Goal: Information Seeking & Learning: Understand process/instructions

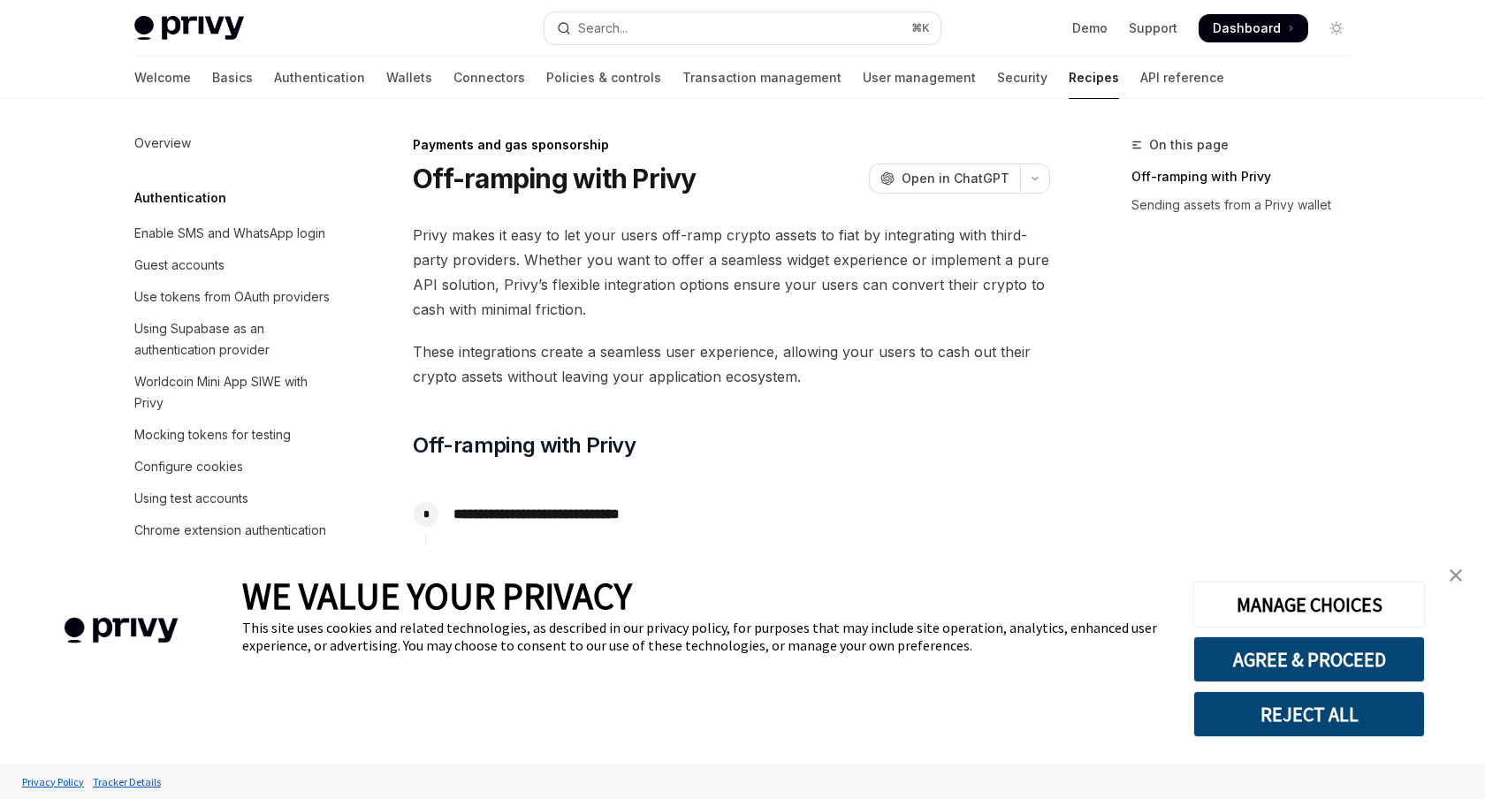
scroll to position [1295, 0]
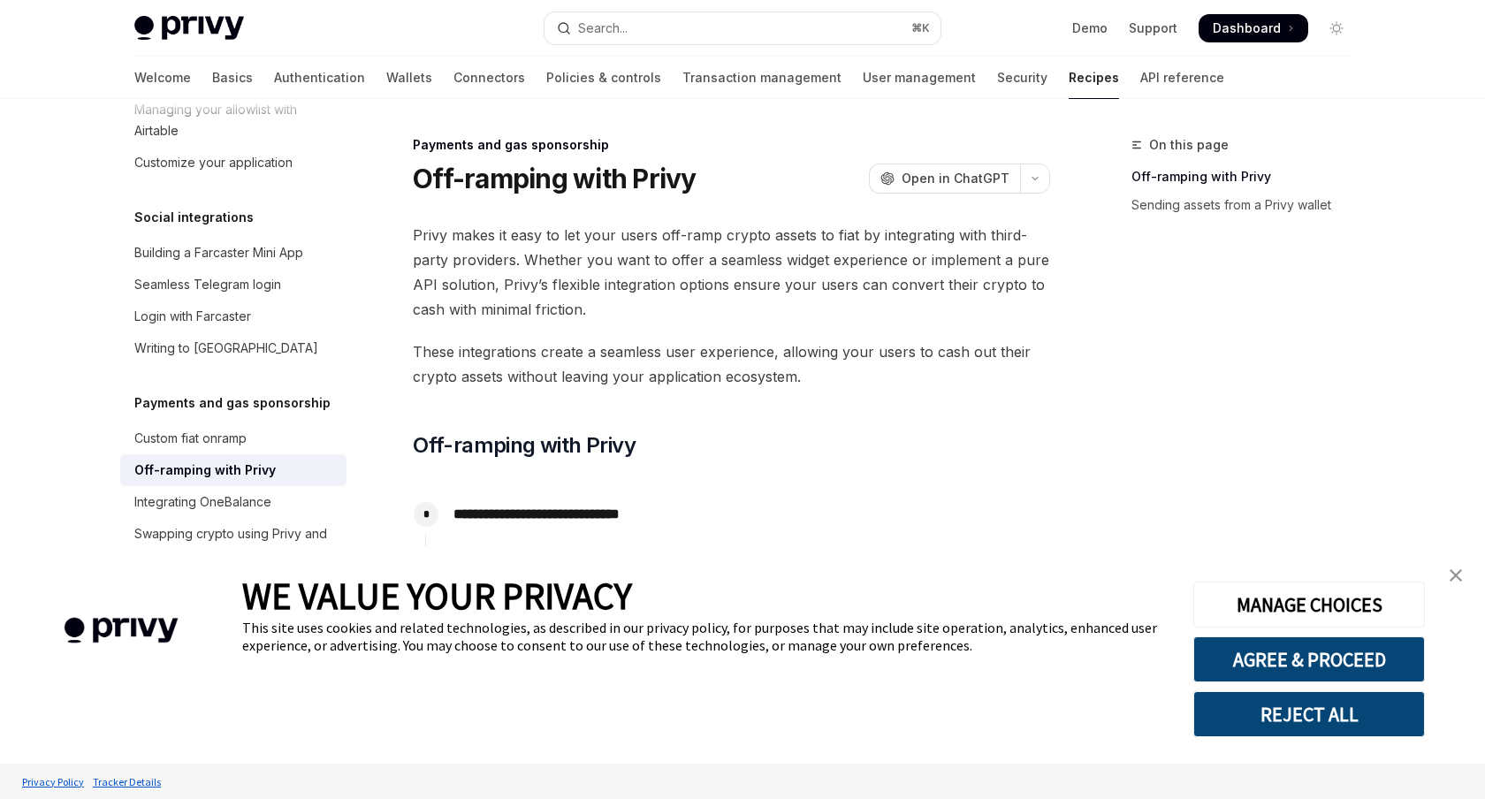
click at [511, 278] on span "Privy makes it easy to let your users off-ramp crypto assets to fiat by integra…" at bounding box center [731, 272] width 637 height 99
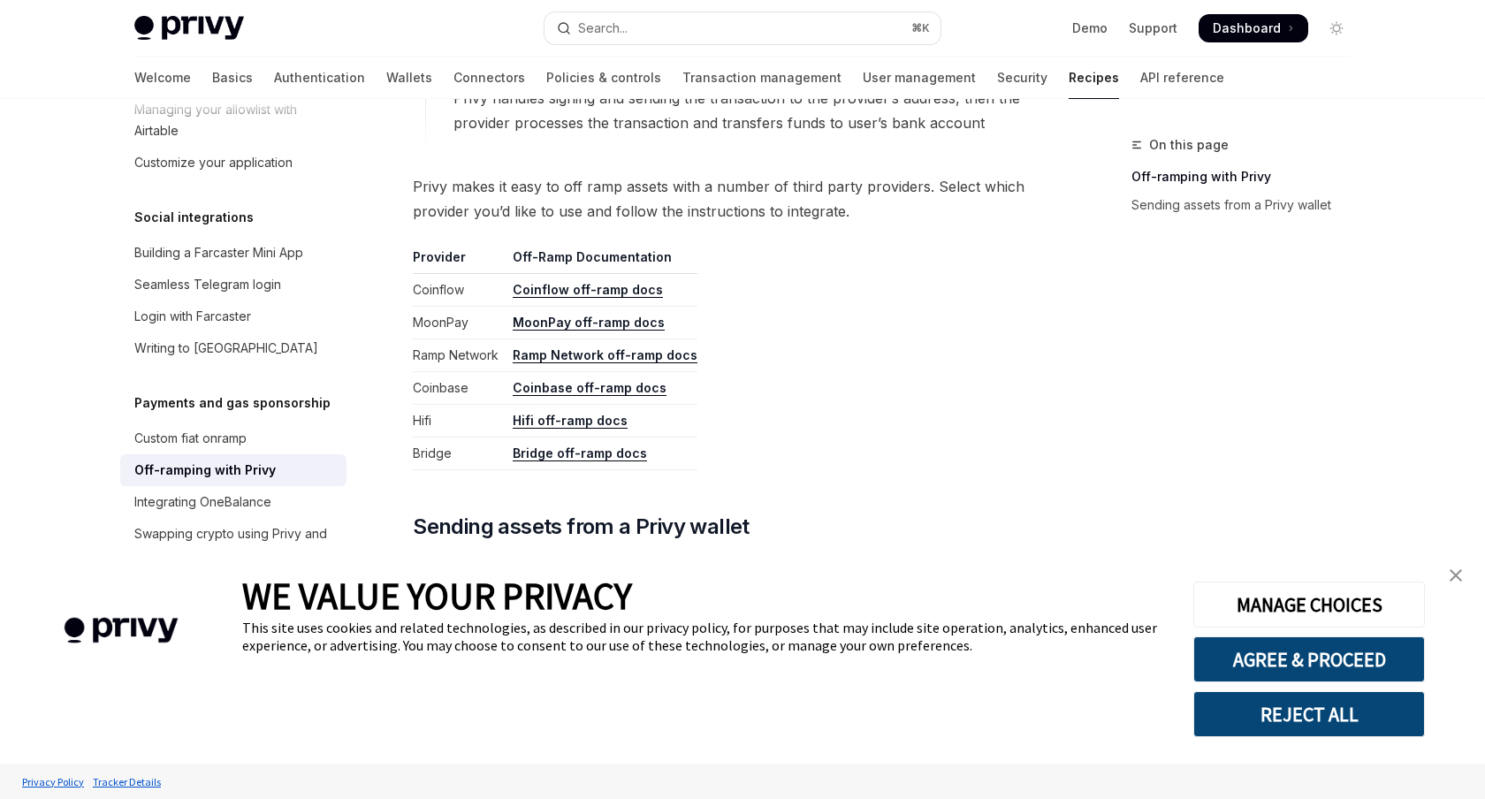
scroll to position [846, 0]
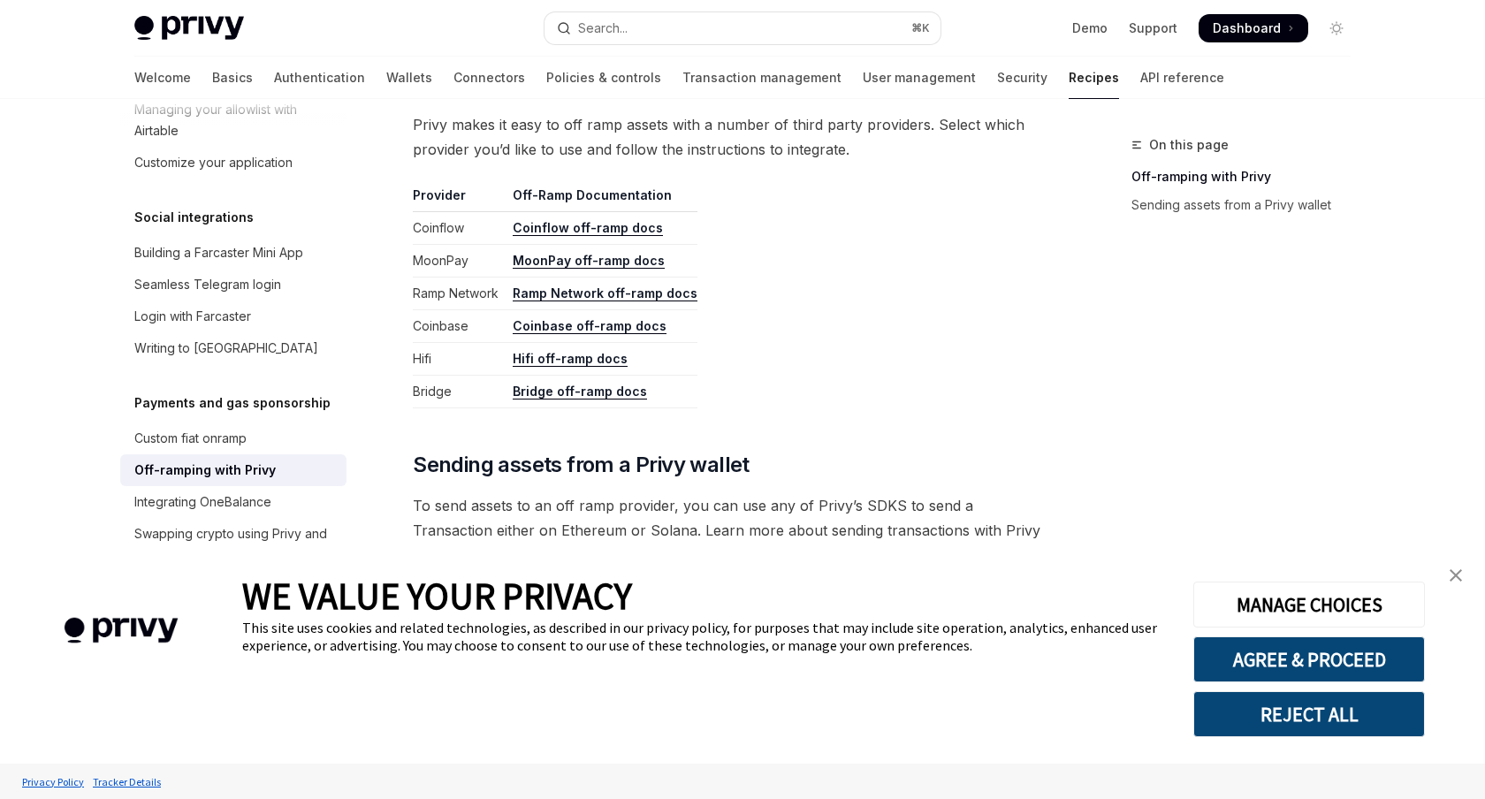
click at [560, 322] on link "Coinbase off-ramp docs" at bounding box center [590, 326] width 154 height 16
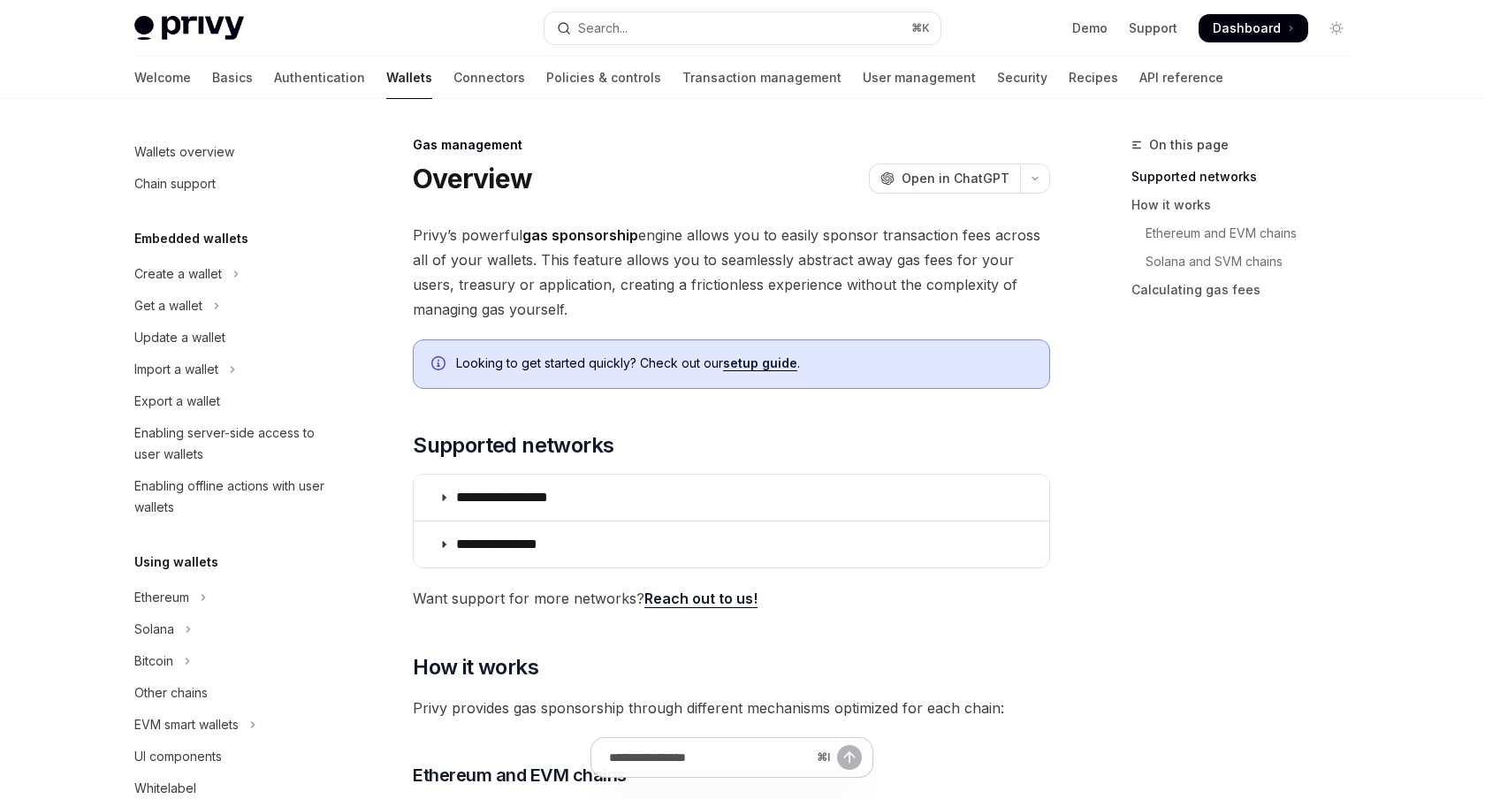
scroll to position [719, 0]
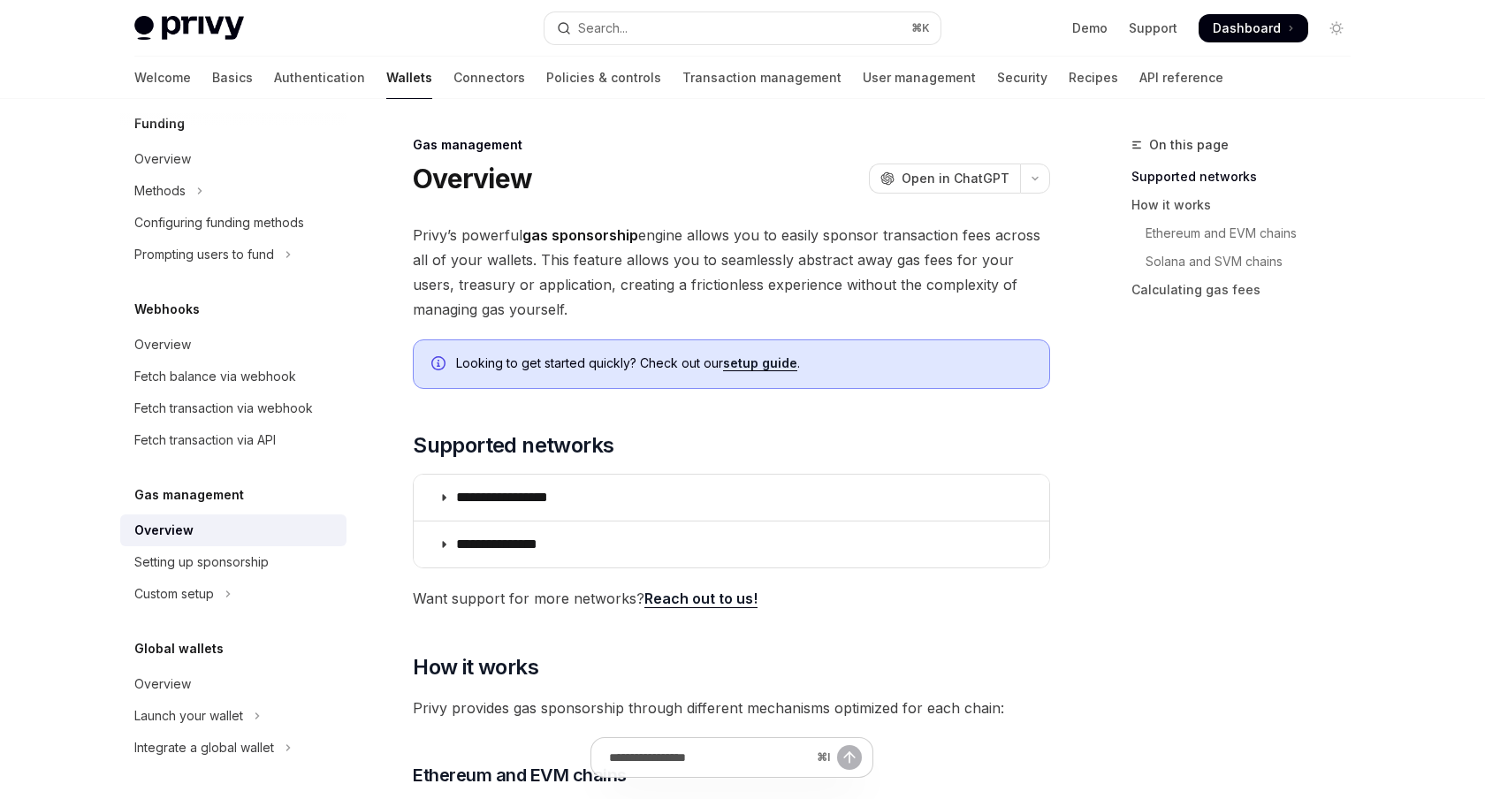
type textarea "*"
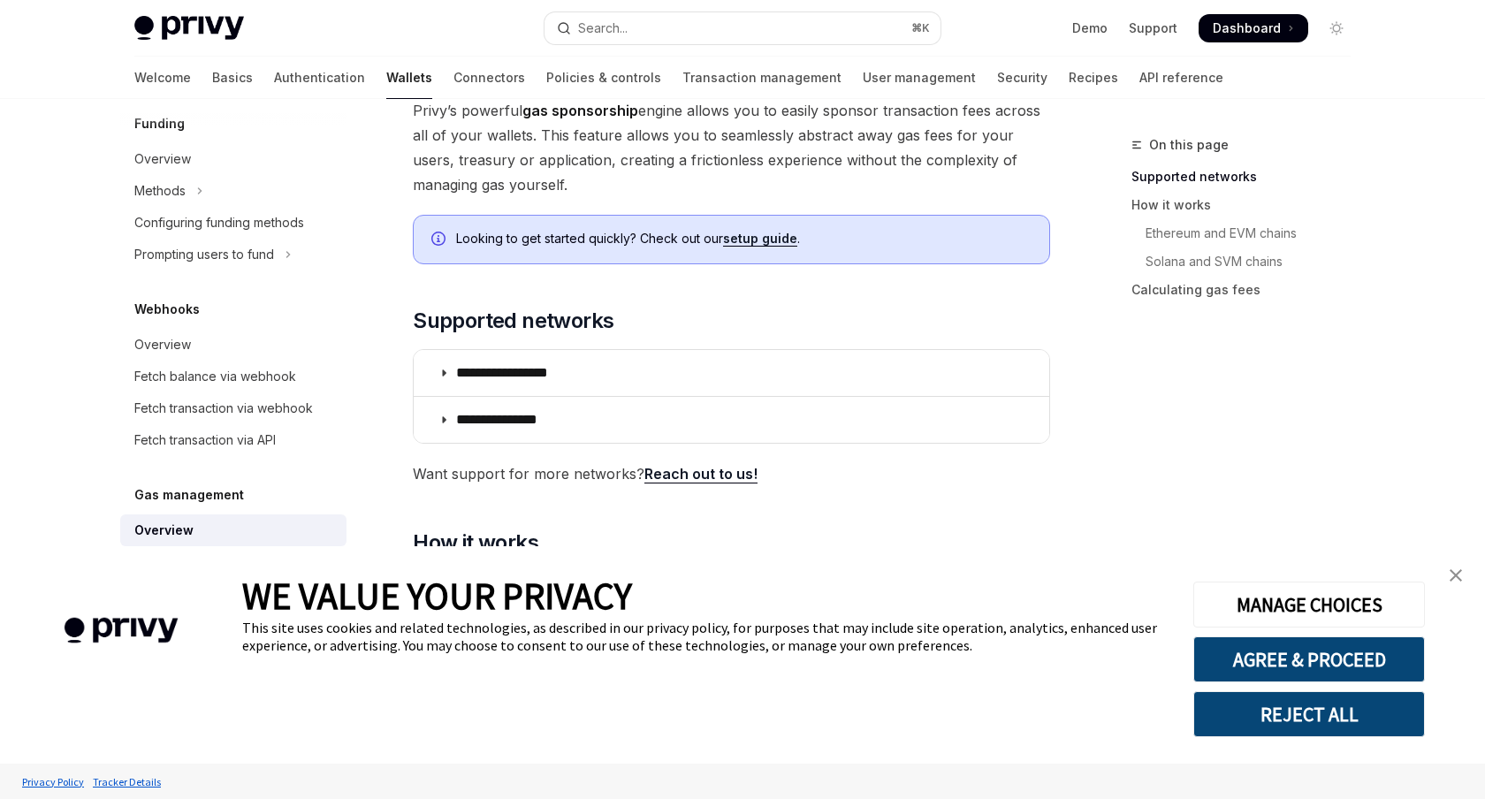
scroll to position [122, 0]
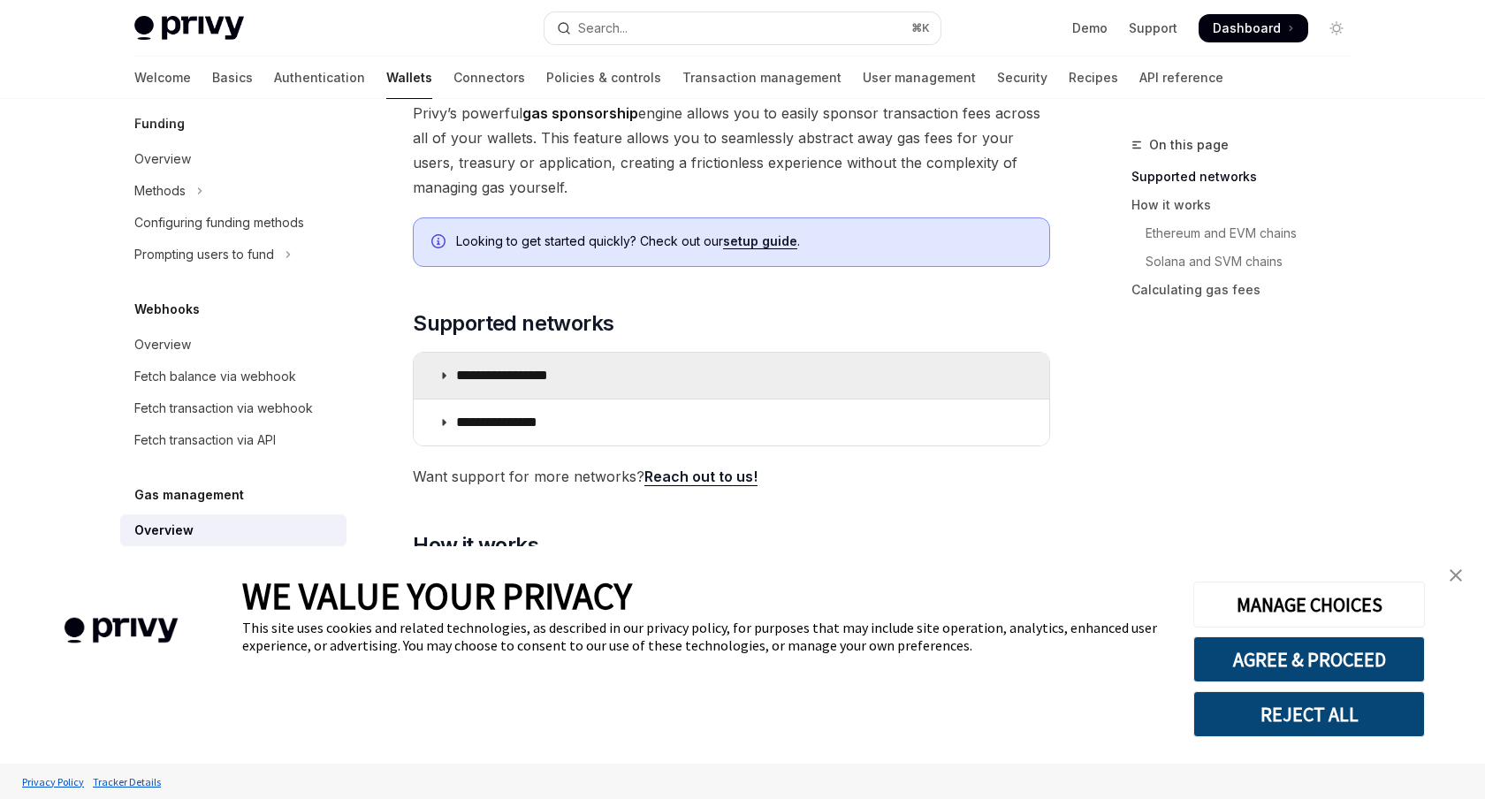
click at [938, 390] on summary "**********" at bounding box center [731, 376] width 635 height 46
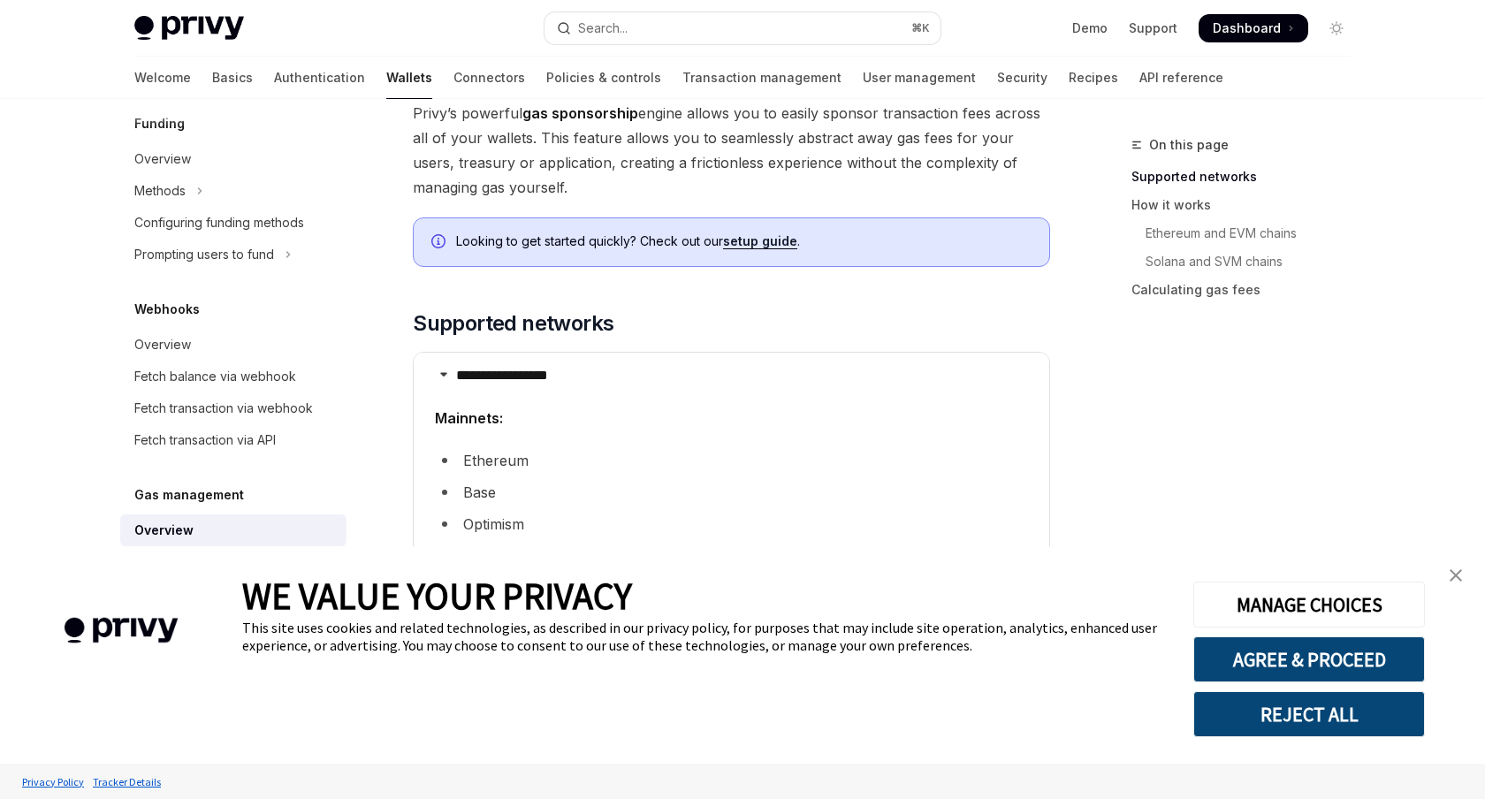
click at [1447, 575] on link "close banner" at bounding box center [1455, 575] width 35 height 35
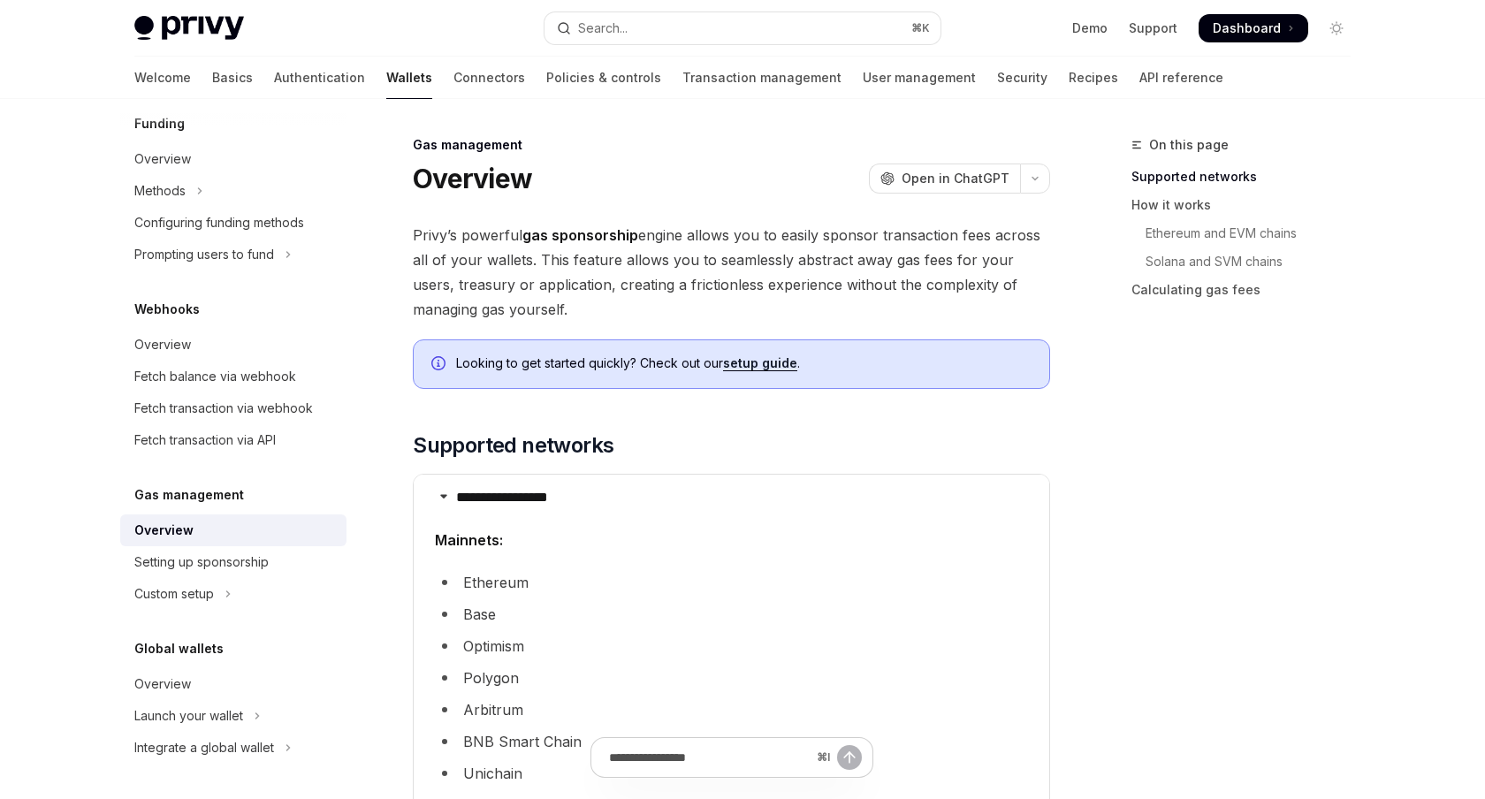
click at [1235, 512] on div "On this page Supported networks How it works Ethereum and EVM chains Solana and…" at bounding box center [1230, 466] width 269 height 665
click at [1235, 509] on div "On this page Supported networks How it works Ethereum and EVM chains Solana and…" at bounding box center [1230, 466] width 269 height 665
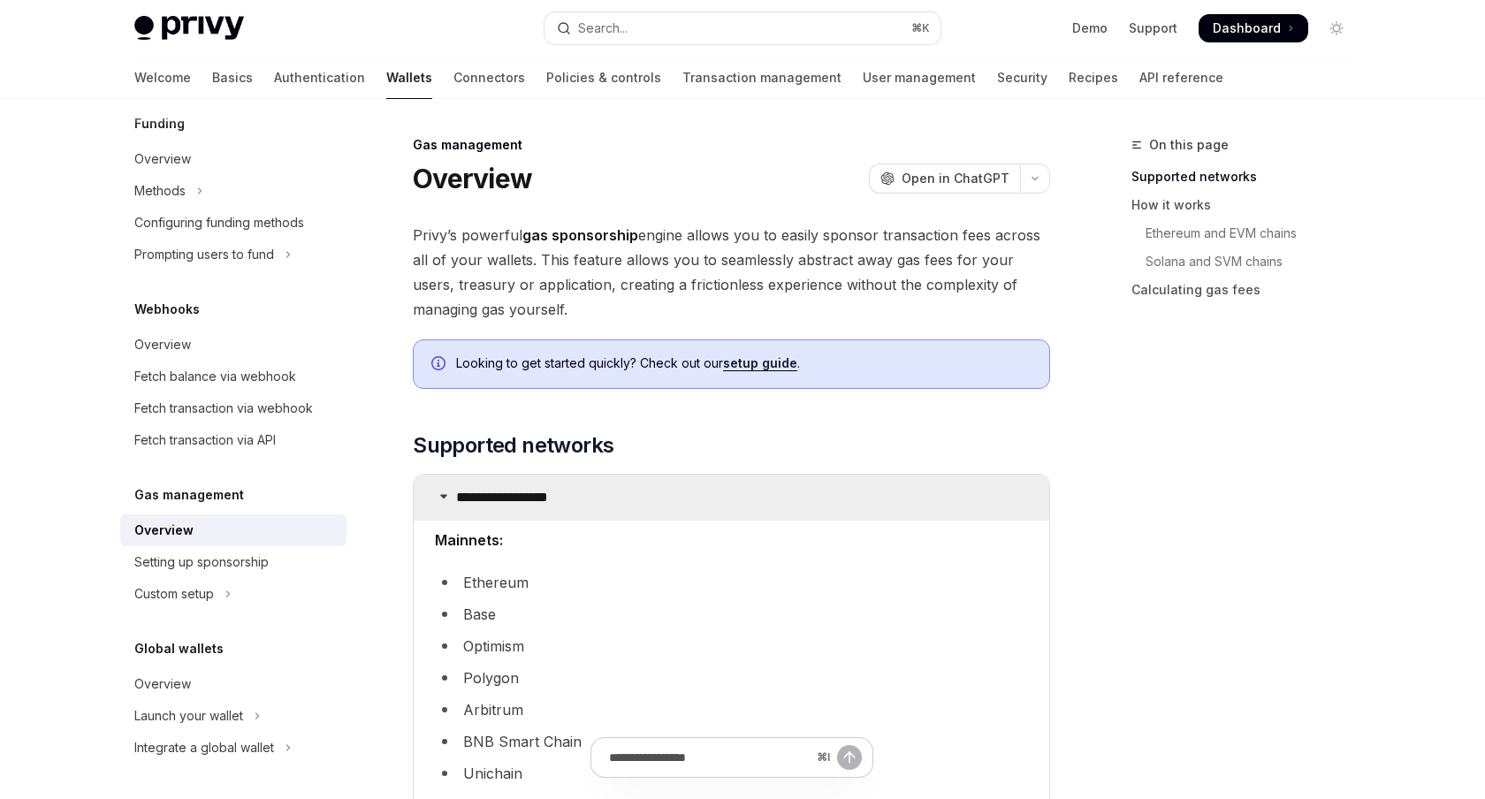
click at [551, 486] on summary "**********" at bounding box center [731, 498] width 635 height 46
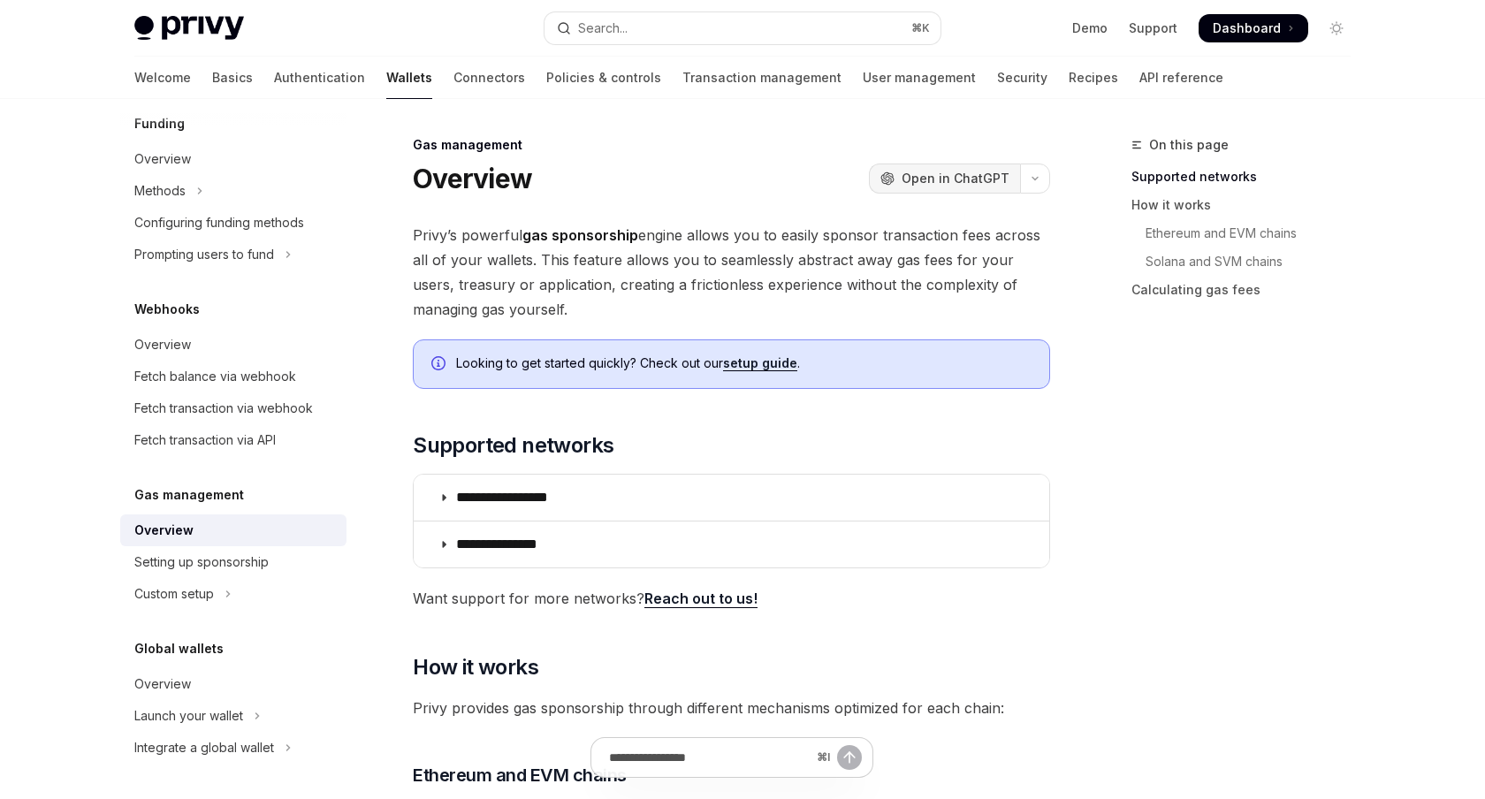
click at [894, 184] on icon "OpenAI" at bounding box center [887, 178] width 14 height 14
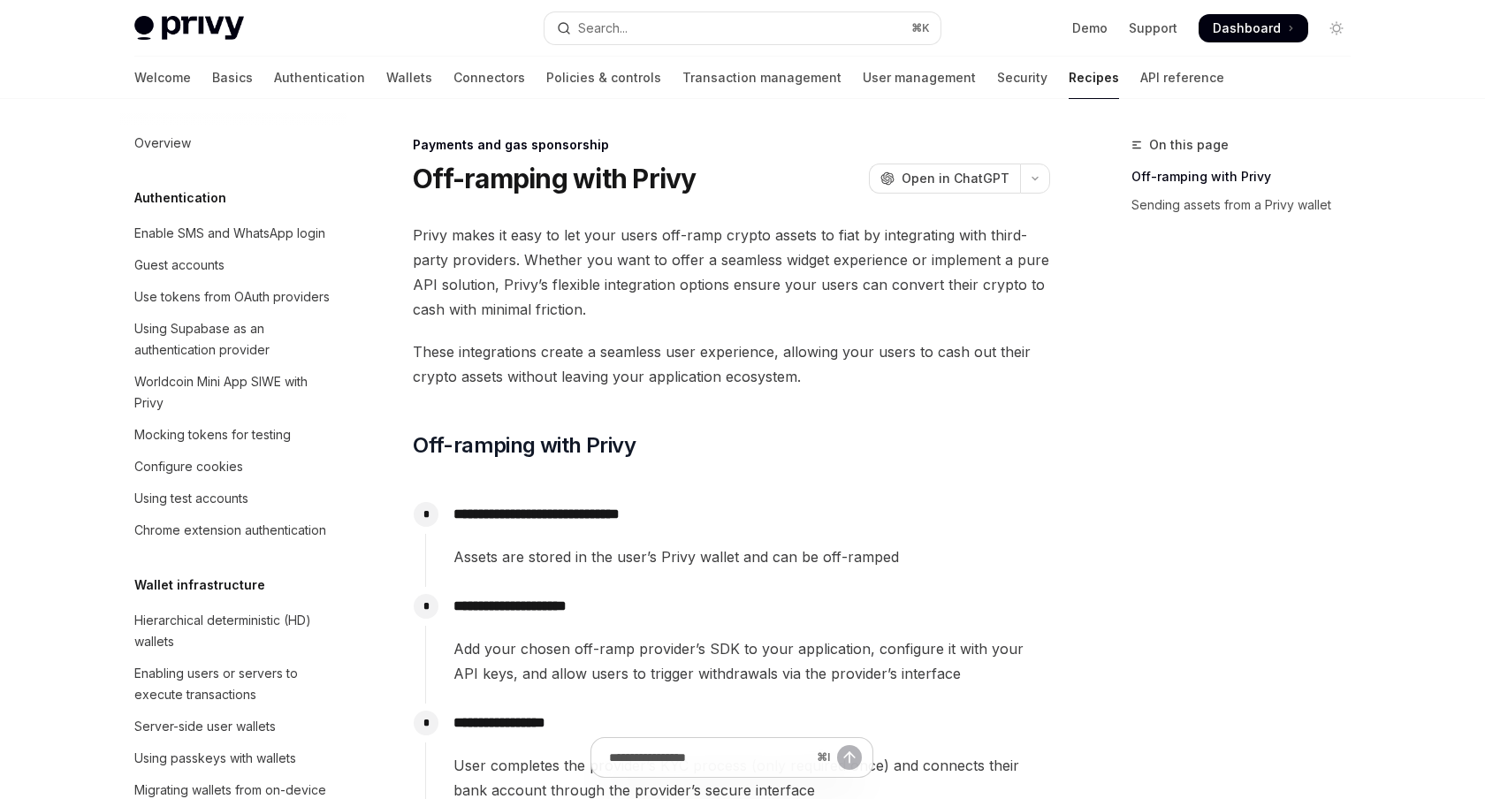
type textarea "*"
